Goal: Task Accomplishment & Management: Use online tool/utility

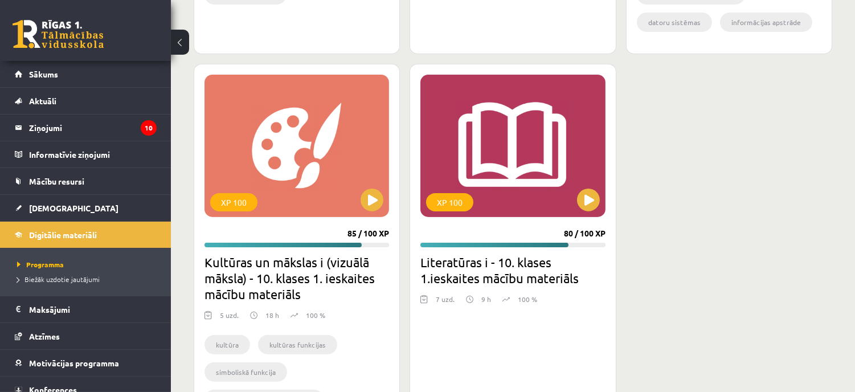
scroll to position [696, 0]
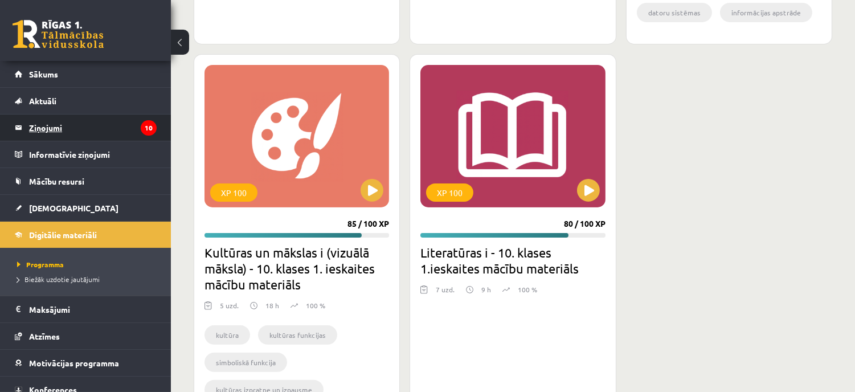
click at [59, 129] on legend "Ziņojumi 10" at bounding box center [93, 128] width 128 height 26
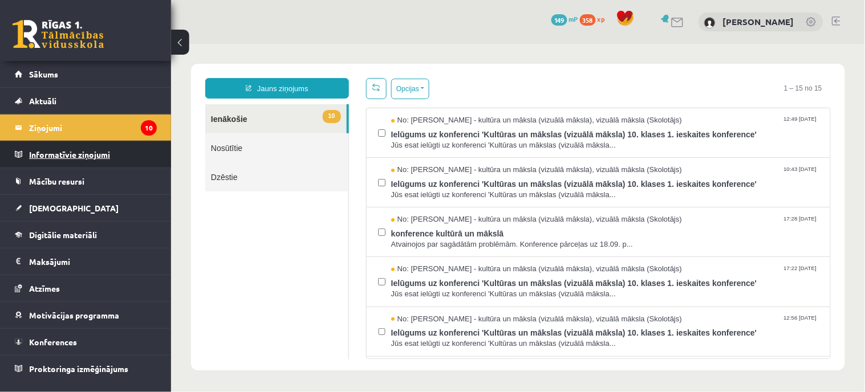
click at [52, 154] on legend "Informatīvie ziņojumi 0" at bounding box center [93, 154] width 128 height 26
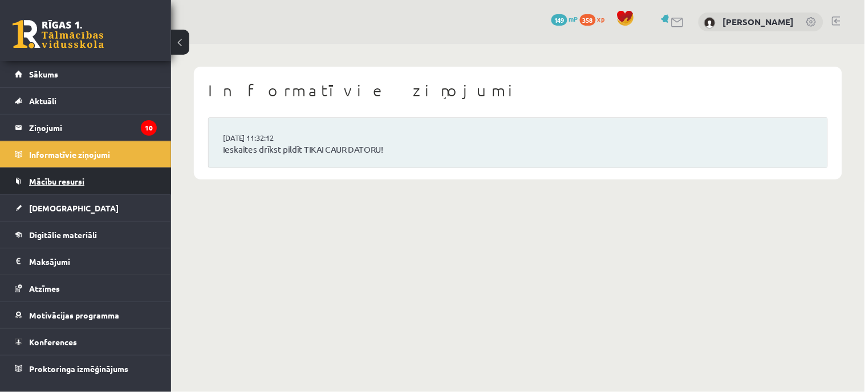
click at [56, 184] on span "Mācību resursi" at bounding box center [56, 181] width 55 height 10
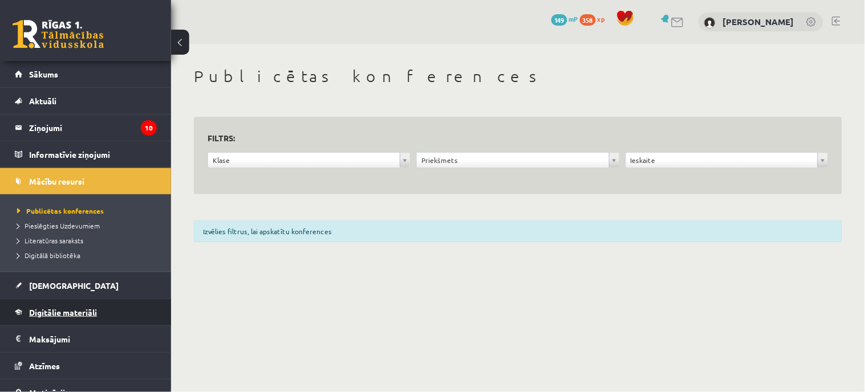
click at [60, 313] on span "Digitālie materiāli" at bounding box center [63, 312] width 68 height 10
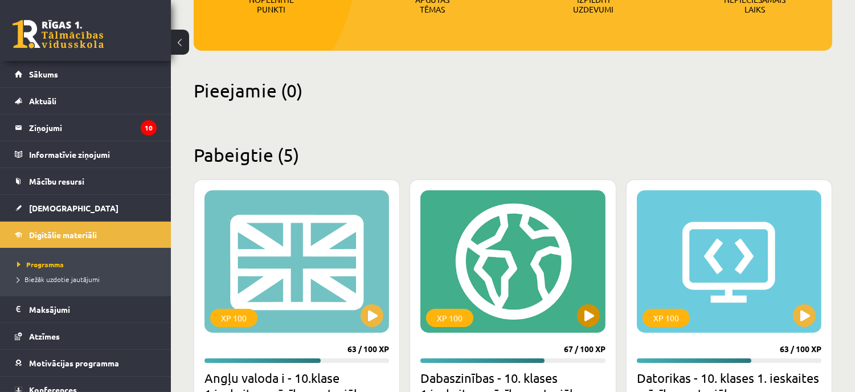
scroll to position [253, 0]
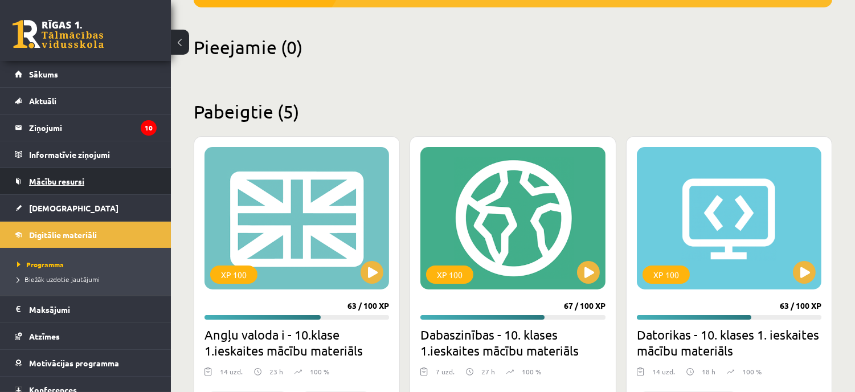
click at [61, 178] on span "Mācību resursi" at bounding box center [56, 181] width 55 height 10
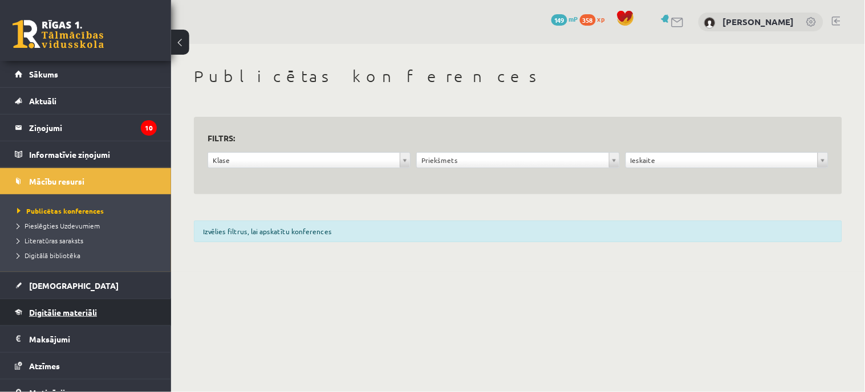
click at [74, 311] on span "Digitālie materiāli" at bounding box center [63, 312] width 68 height 10
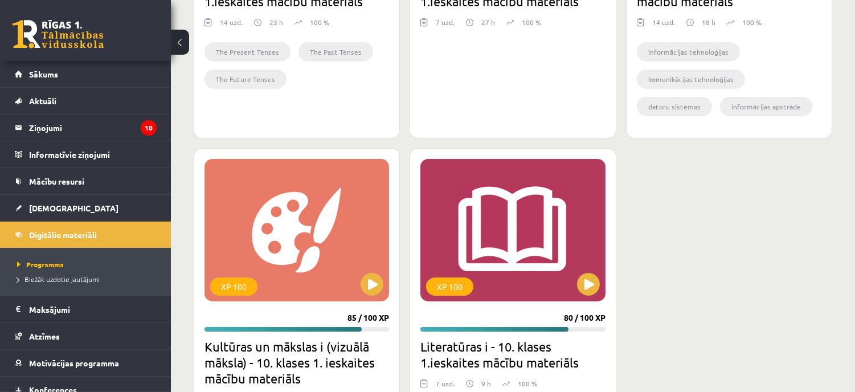
scroll to position [431, 0]
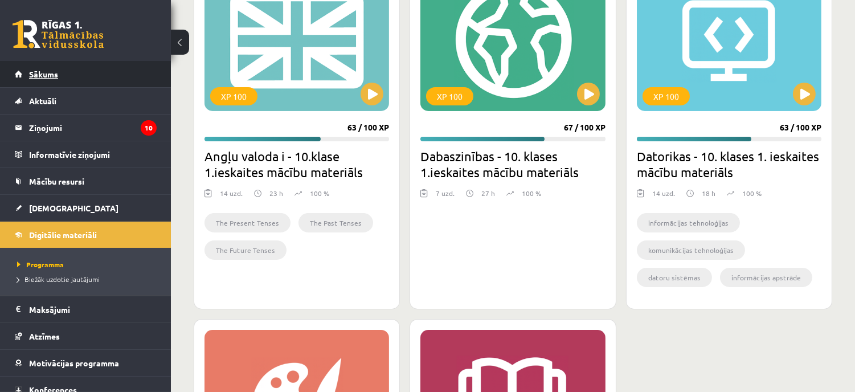
click at [59, 69] on link "Sākums" at bounding box center [86, 74] width 142 height 26
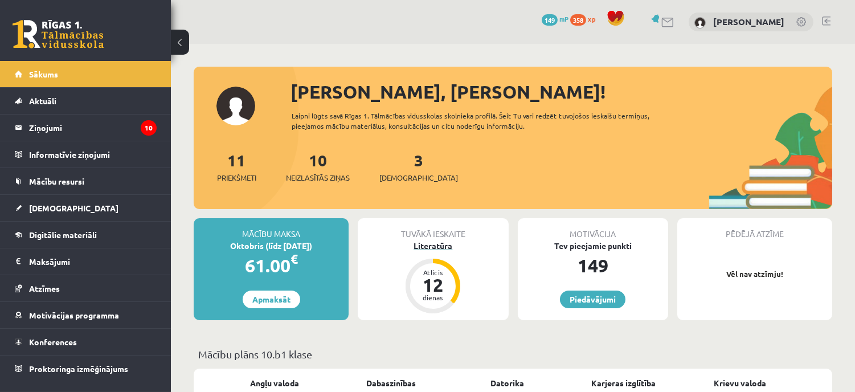
click at [429, 240] on div "Literatūra" at bounding box center [433, 246] width 150 height 12
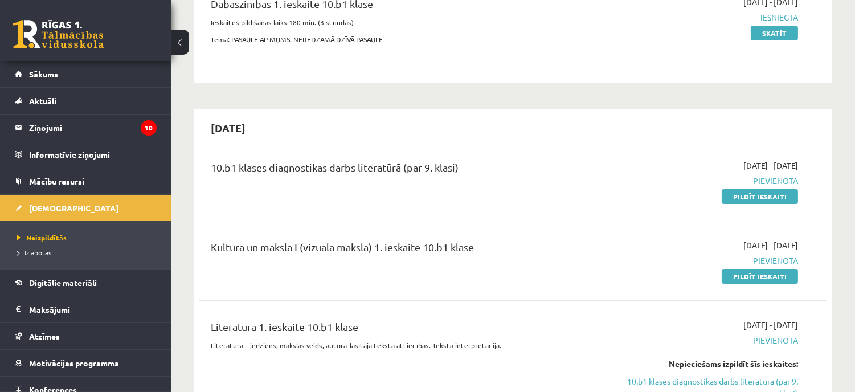
scroll to position [190, 0]
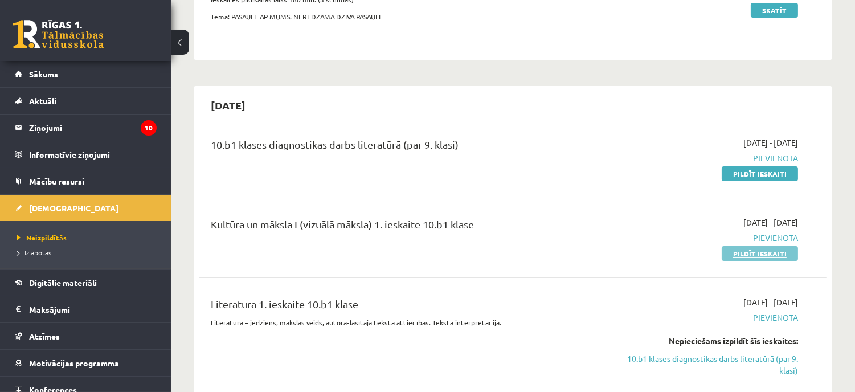
click at [751, 251] on link "Pildīt ieskaiti" at bounding box center [760, 253] width 76 height 15
click at [752, 173] on link "Pildīt ieskaiti" at bounding box center [760, 173] width 76 height 15
